Goal: Find specific page/section: Find specific page/section

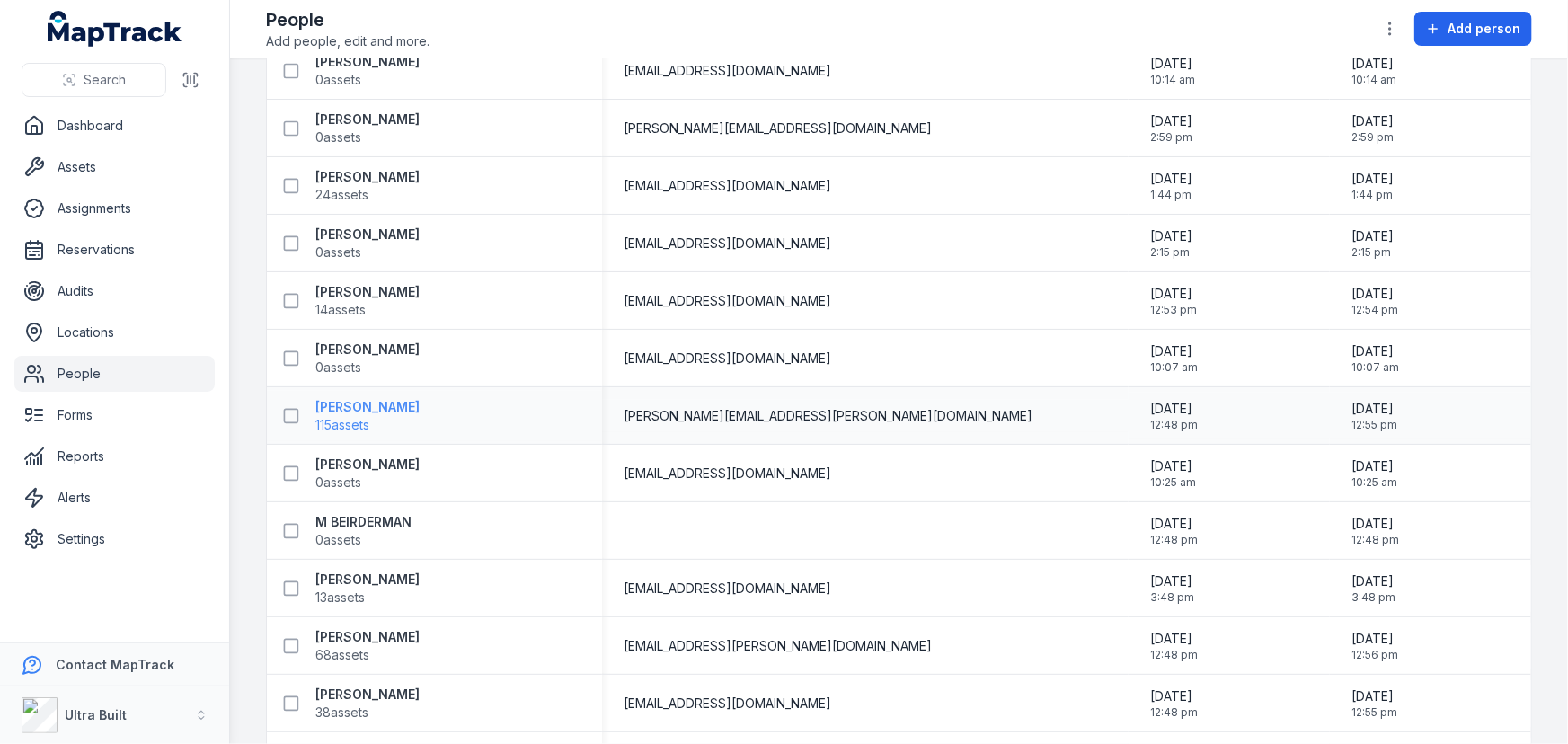
scroll to position [407, 0]
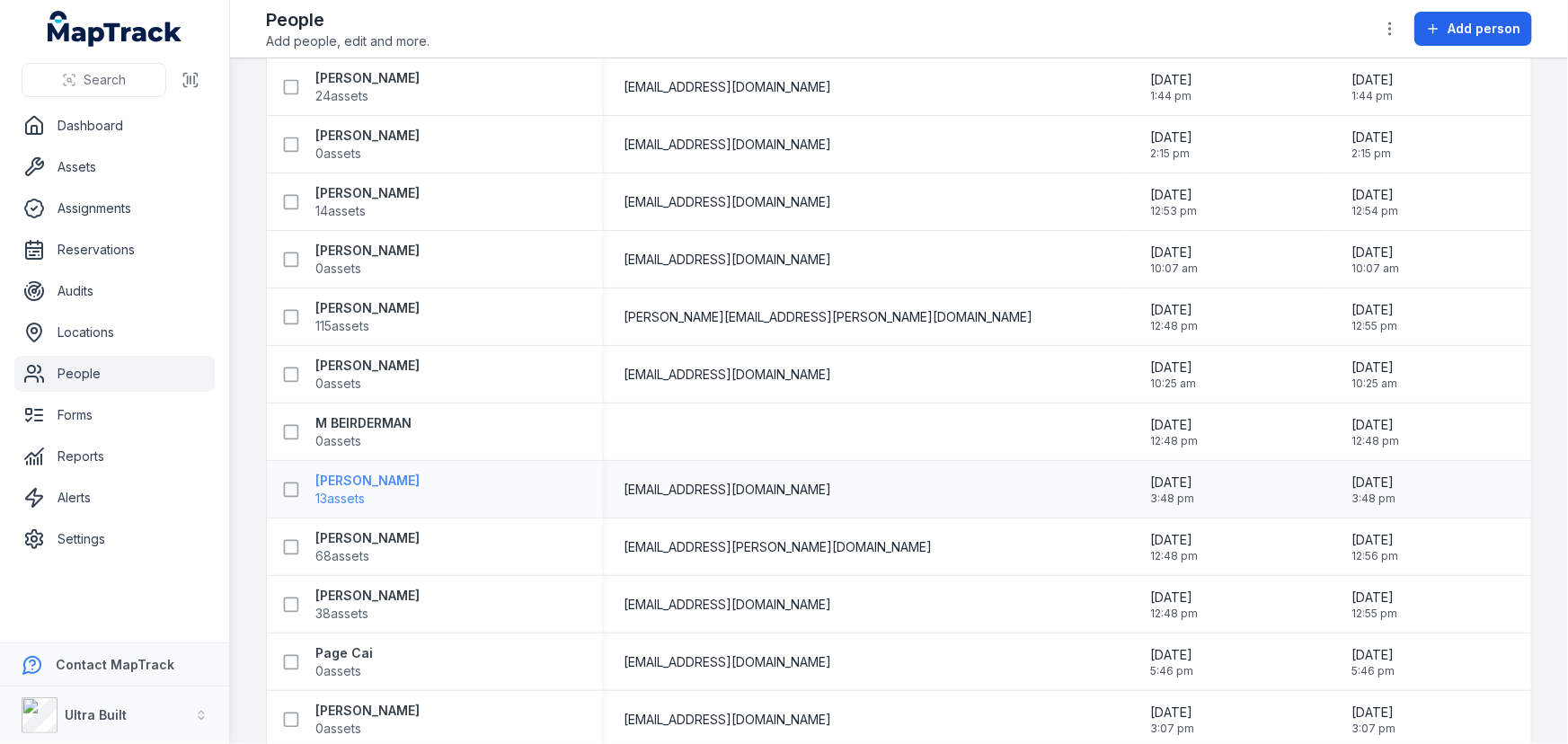
click at [357, 477] on strong "[PERSON_NAME]" at bounding box center [367, 480] width 104 height 18
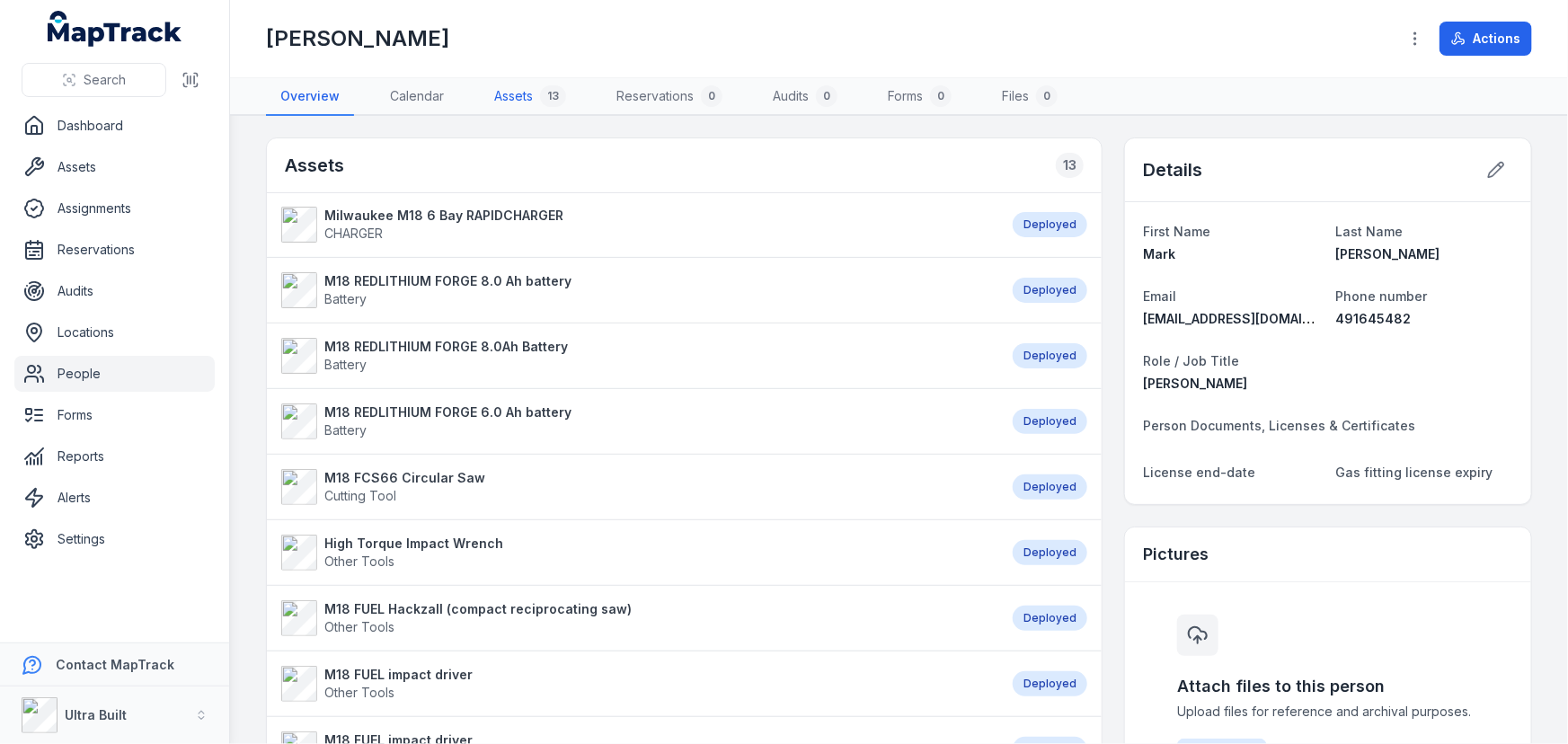
click at [506, 98] on link "Assets 13" at bounding box center [529, 96] width 100 height 38
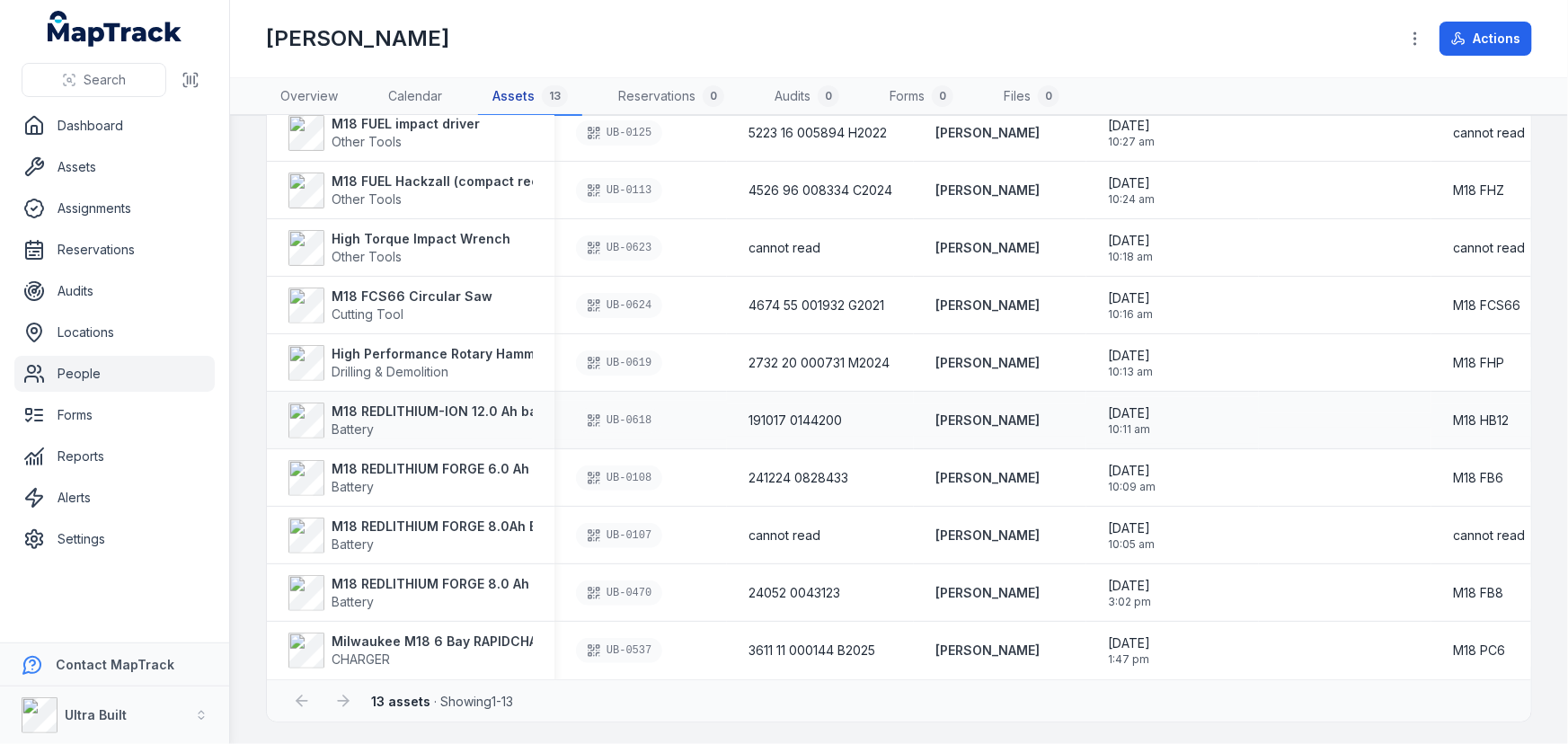
scroll to position [323, 0]
click at [344, 700] on div at bounding box center [342, 700] width 34 height 34
click at [301, 698] on div at bounding box center [302, 700] width 34 height 34
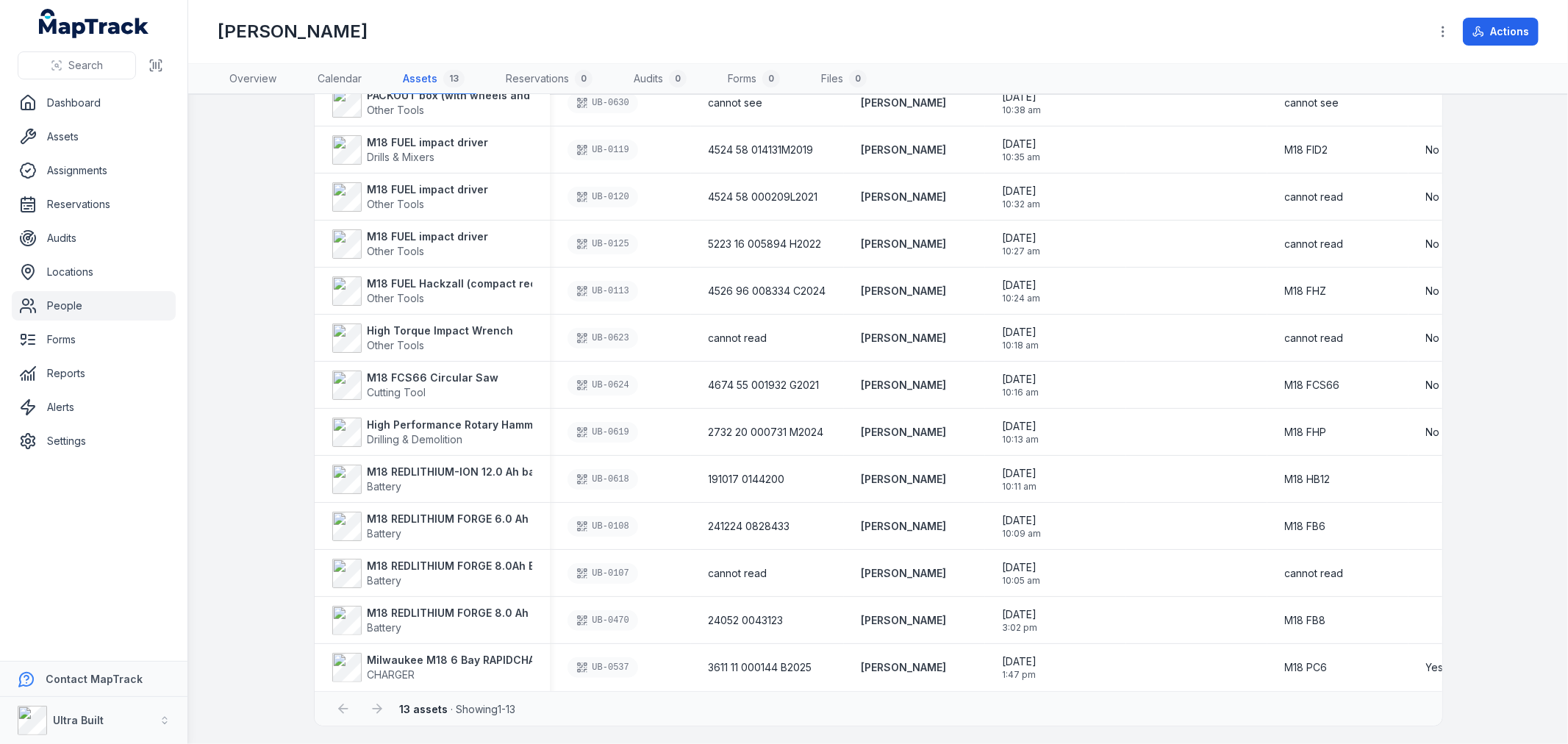
scroll to position [0, 0]
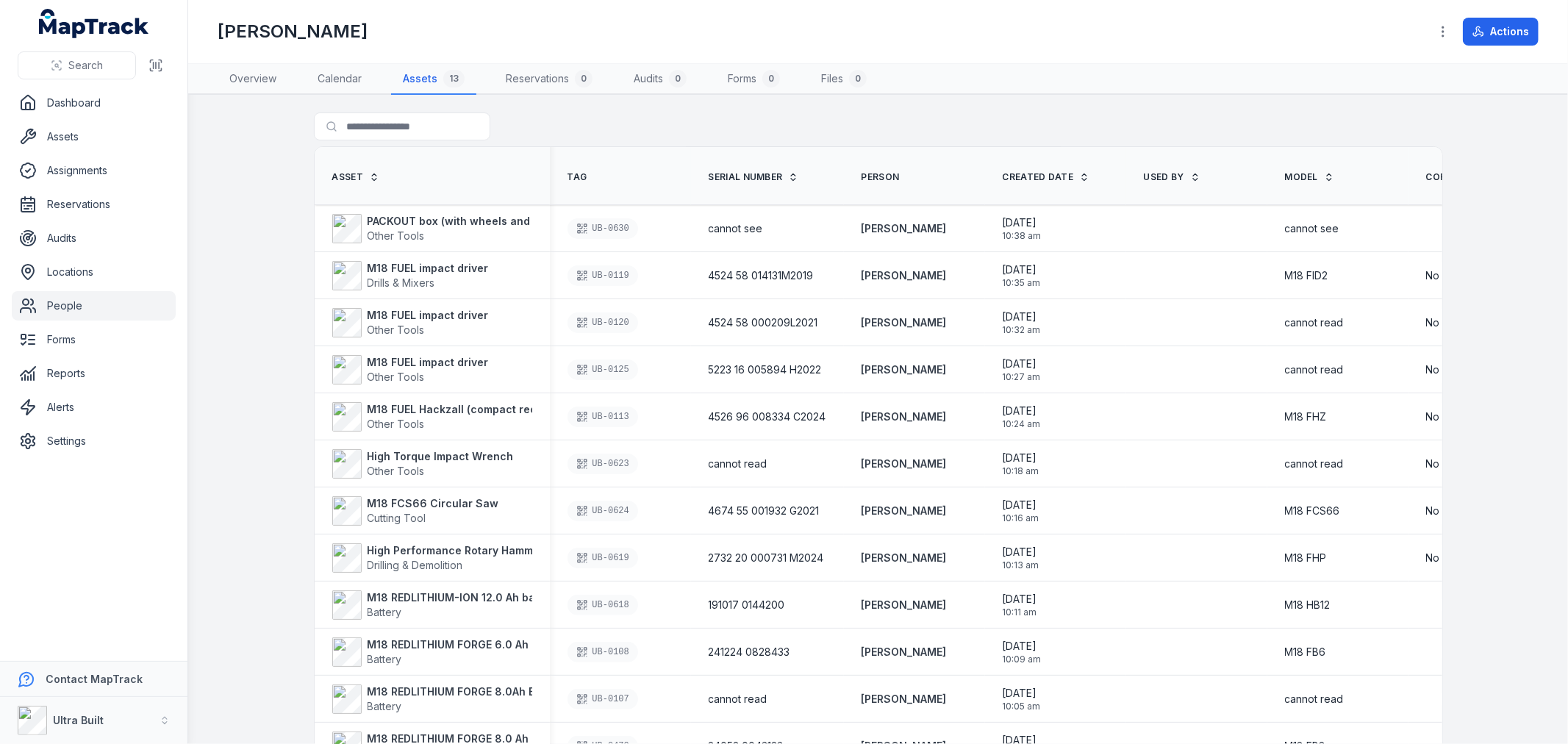
click at [1140, 114] on div "Search for assets" at bounding box center [878, 129] width 1129 height 33
click at [1282, 175] on main "Search for assets Asset Tag Serial Number Person Created Date USED BY Model Cor…" at bounding box center [878, 419] width 1380 height 649
